Goal: Check status: Check status

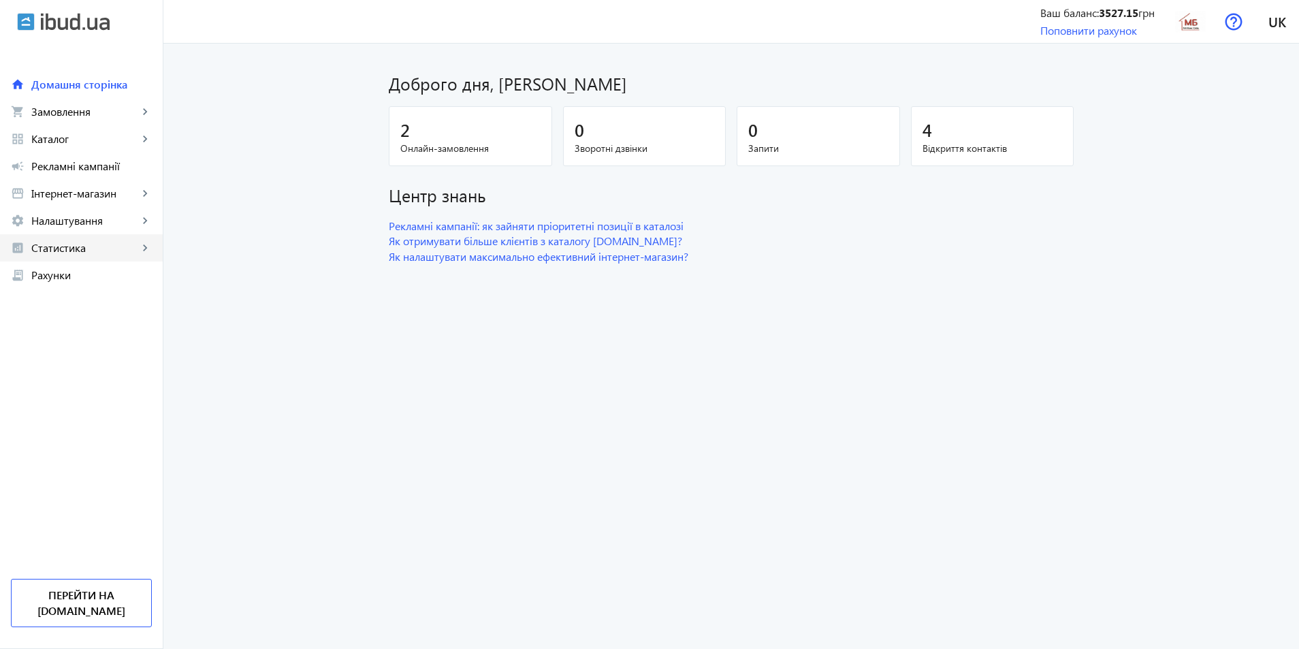
click at [50, 250] on span "Статистика" at bounding box center [84, 248] width 107 height 14
click at [80, 328] on span "Інтернет-магазин" at bounding box center [92, 330] width 92 height 14
click at [71, 359] on span "Огляд" at bounding box center [100, 357] width 103 height 14
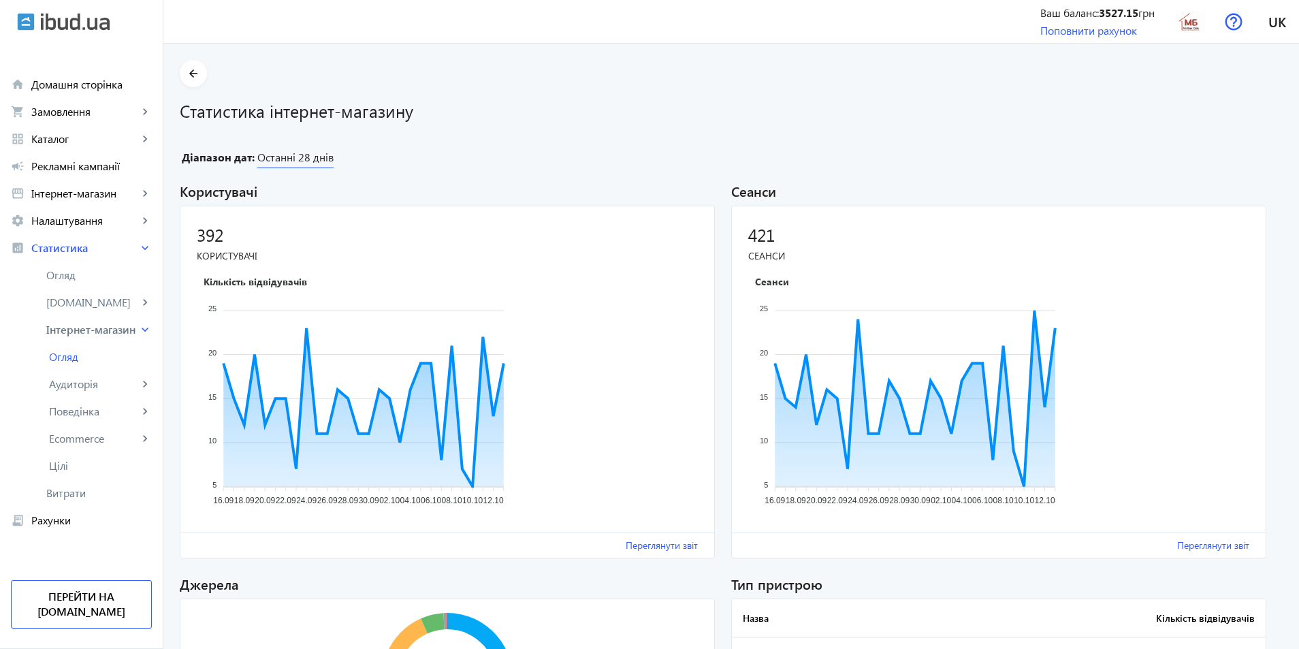
click at [296, 159] on span "Останні 28 днів" at bounding box center [295, 159] width 76 height 18
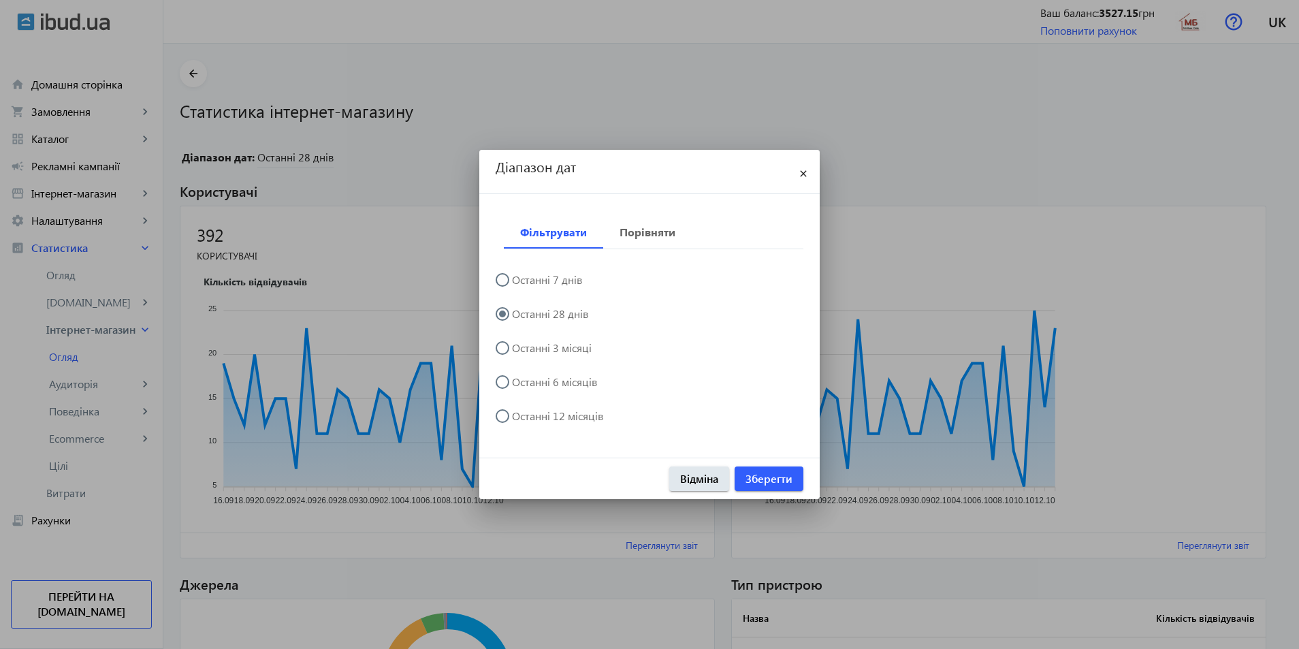
click at [551, 278] on label "Останні 7 днів" at bounding box center [545, 279] width 73 height 11
click at [523, 278] on input "Останні 7 днів" at bounding box center [509, 286] width 27 height 27
radio input "true"
click at [769, 479] on span "Зберегти" at bounding box center [768, 478] width 47 height 15
